Goal: Information Seeking & Learning: Learn about a topic

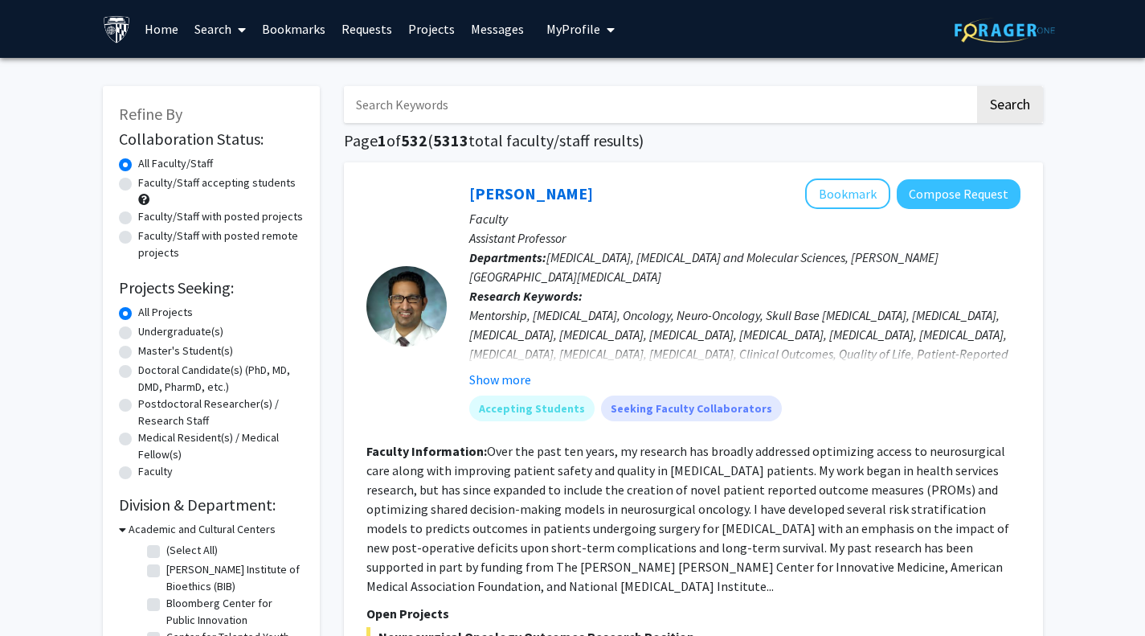
click at [436, 109] on input "Search Keywords" at bounding box center [659, 104] width 631 height 37
type input "psychoacoustics"
click at [977, 86] on button "Search" at bounding box center [1010, 104] width 66 height 37
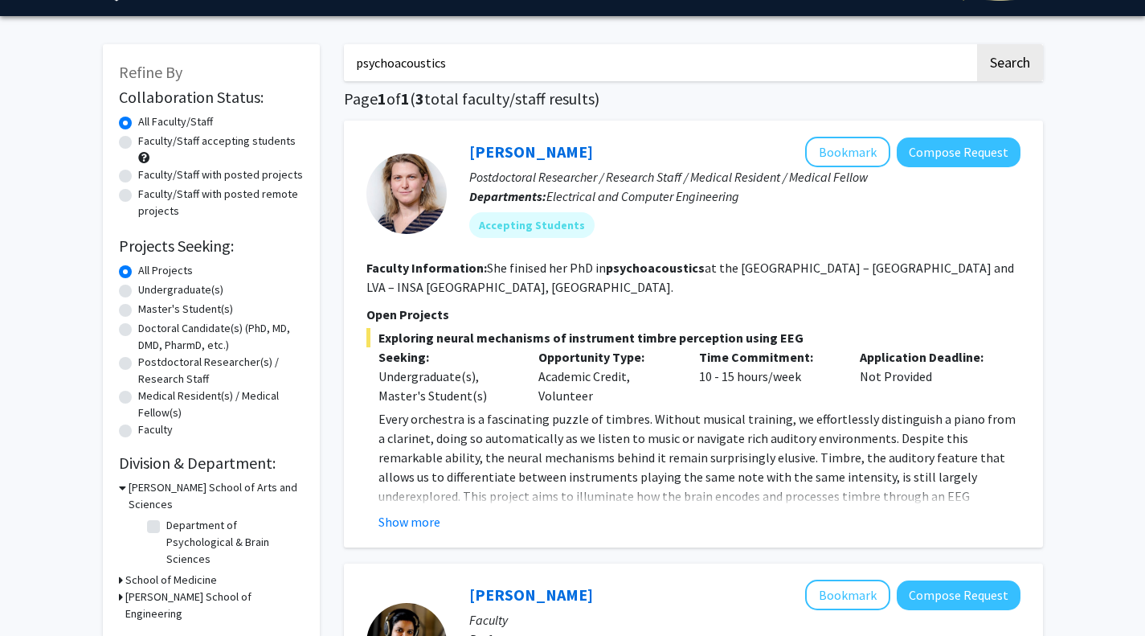
scroll to position [43, 0]
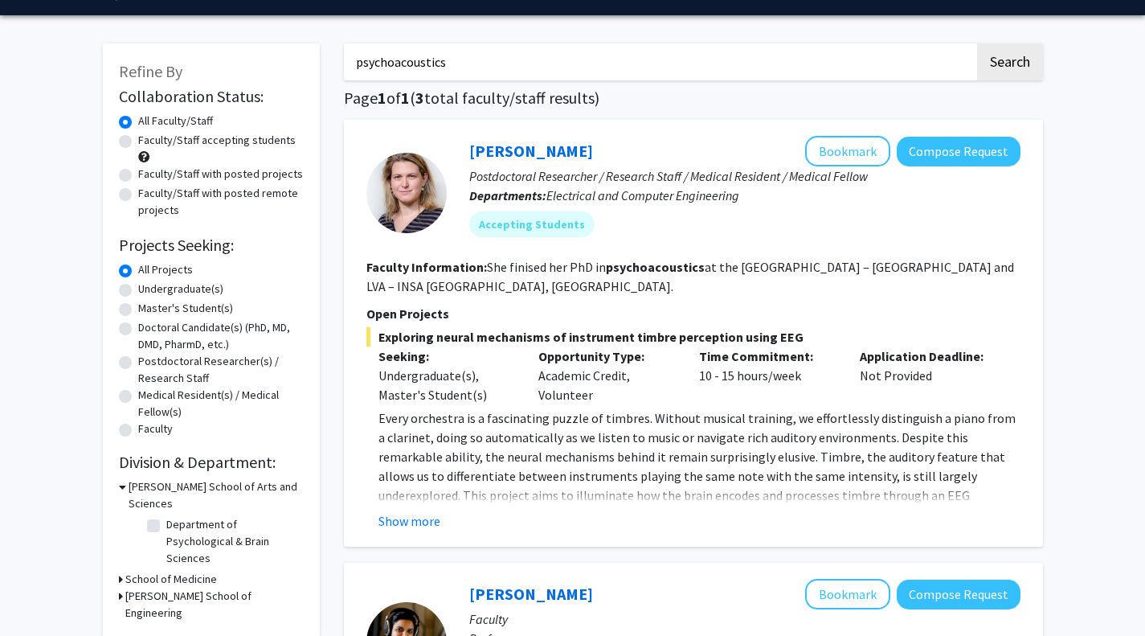
click at [405, 527] on button "Show more" at bounding box center [409, 520] width 62 height 19
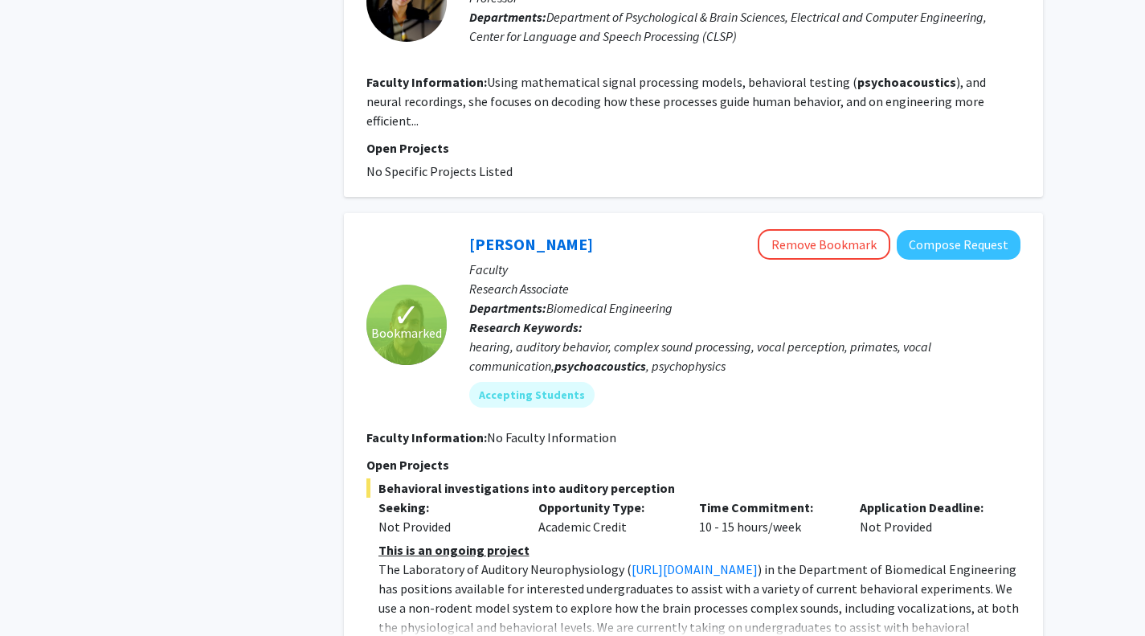
scroll to position [1189, 0]
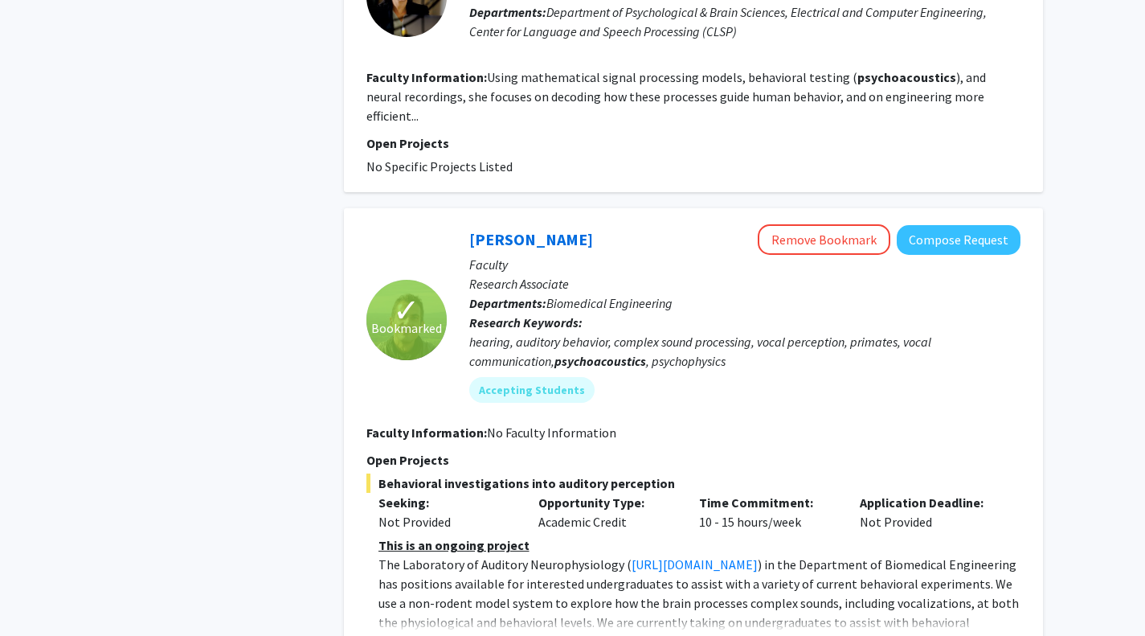
click at [589, 229] on link "[PERSON_NAME]" at bounding box center [531, 239] width 124 height 20
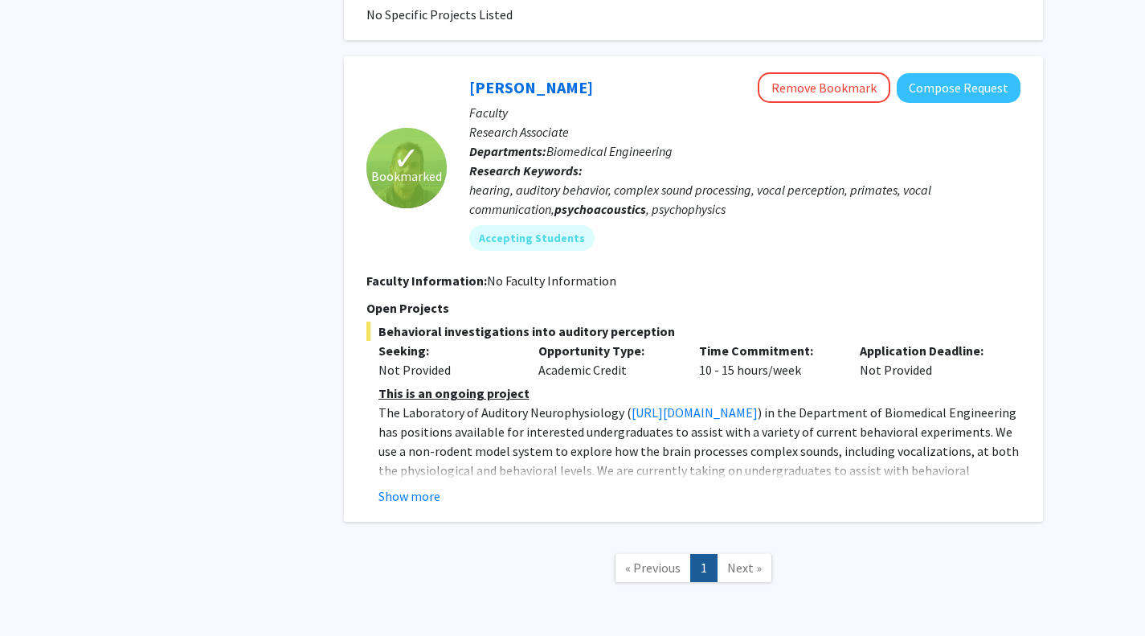
scroll to position [856, 0]
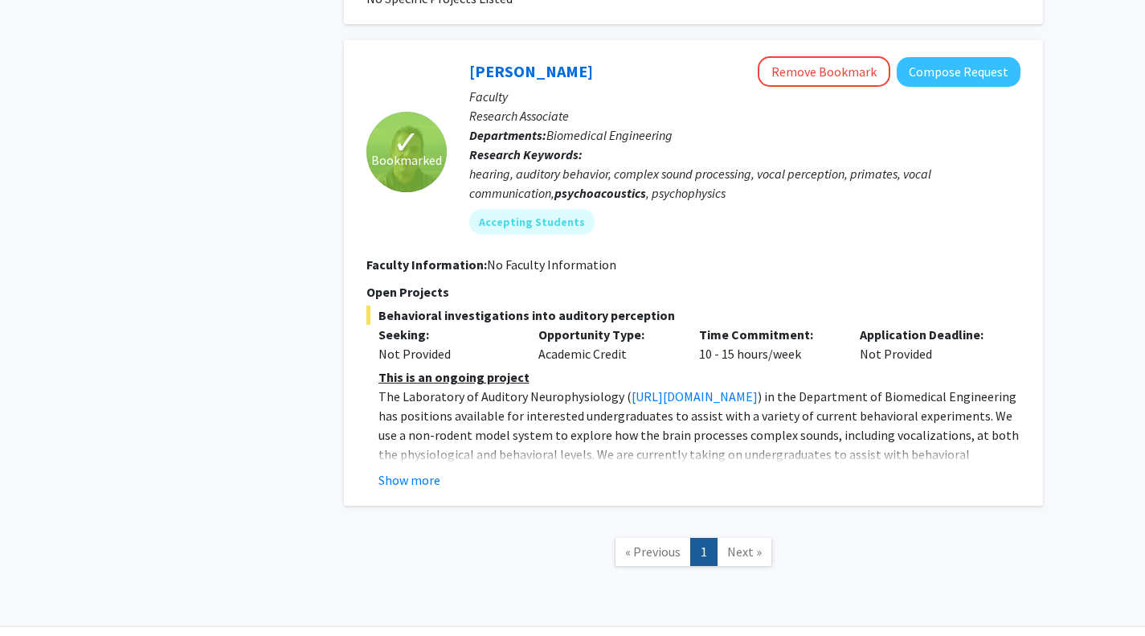
click at [436, 470] on button "Show more" at bounding box center [409, 479] width 62 height 19
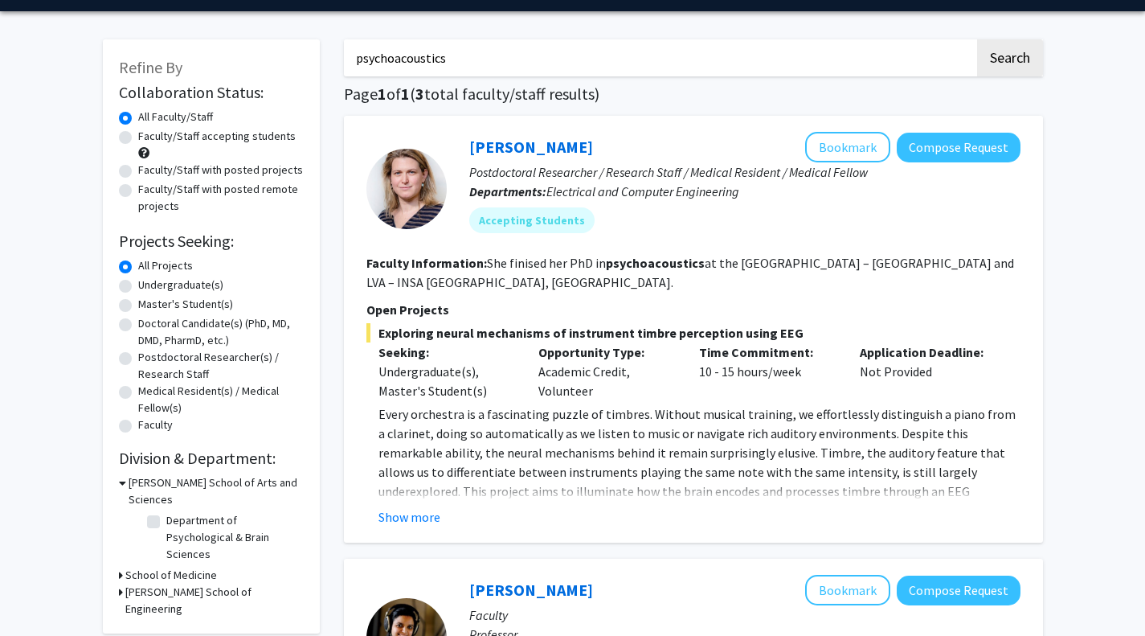
scroll to position [0, 0]
